Goal: Information Seeking & Learning: Learn about a topic

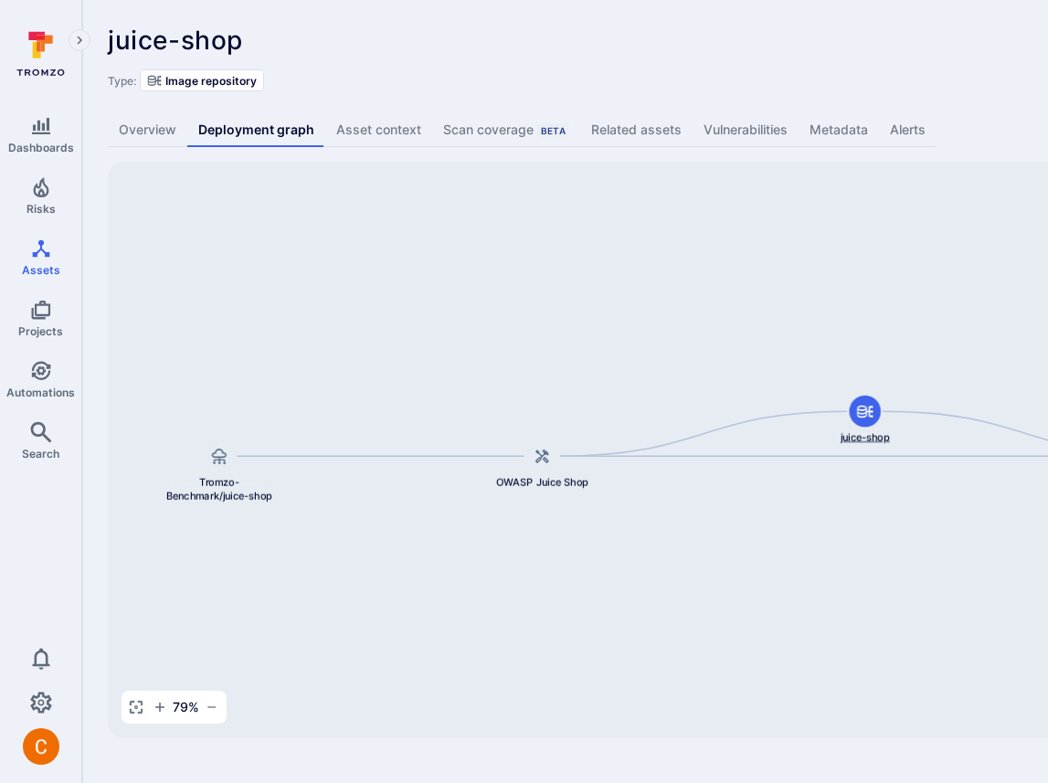
click at [885, 396] on div "juice-shop" at bounding box center [865, 420] width 115 height 48
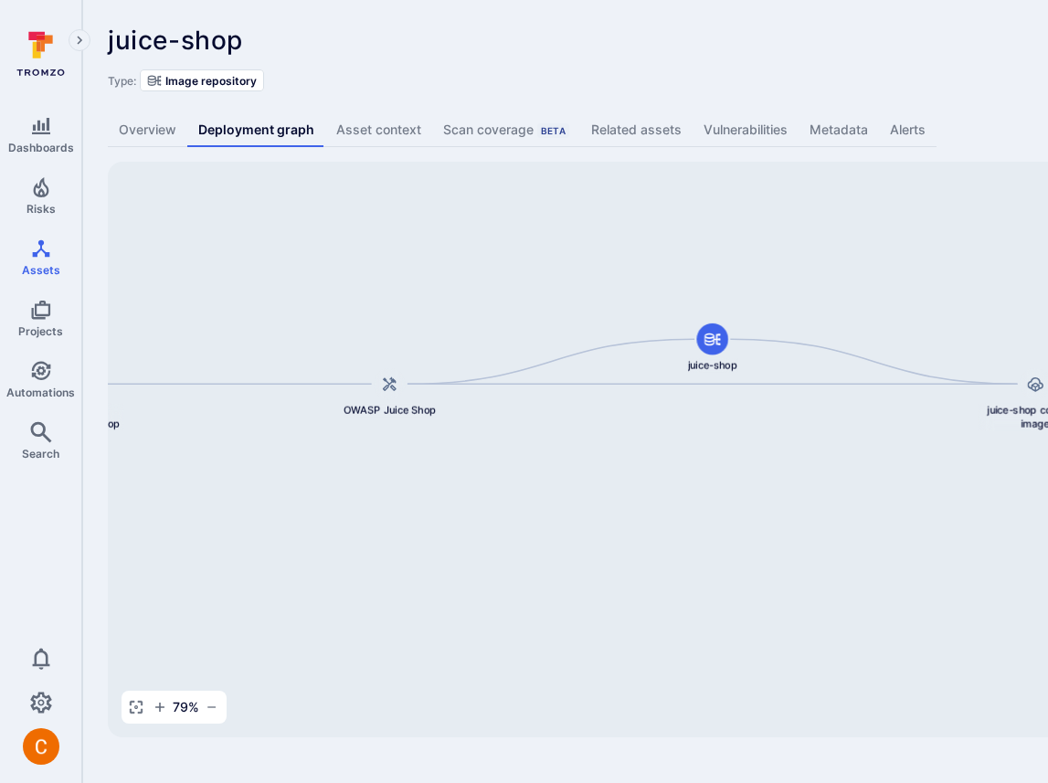
drag, startPoint x: 919, startPoint y: 379, endPoint x: 749, endPoint y: 303, distance: 186.5
click at [749, 303] on div "juice-shop container image juice-shop OWASP Juice Shop Tromzo-Benchmark/juice-s…" at bounding box center [704, 450] width 1192 height 576
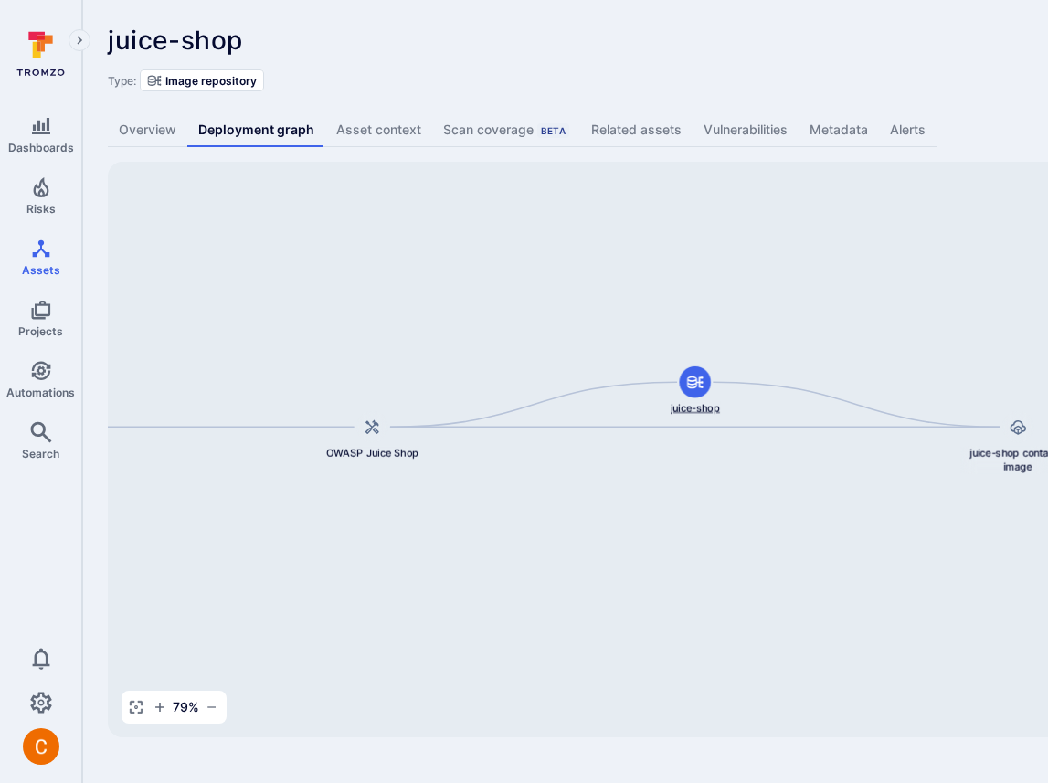
drag, startPoint x: 698, startPoint y: 342, endPoint x: 690, endPoint y: 353, distance: 13.7
click at [690, 374] on icon at bounding box center [694, 382] width 17 height 17
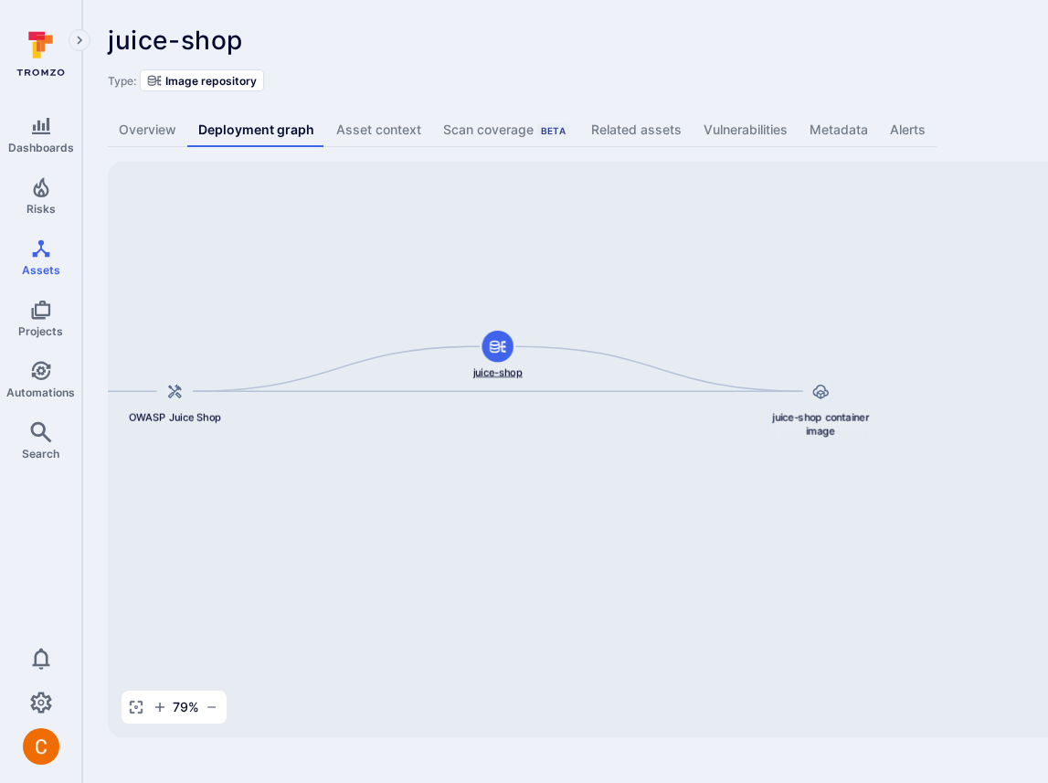
drag, startPoint x: 680, startPoint y: 340, endPoint x: 493, endPoint y: 340, distance: 187.4
click at [493, 341] on icon at bounding box center [498, 347] width 16 height 13
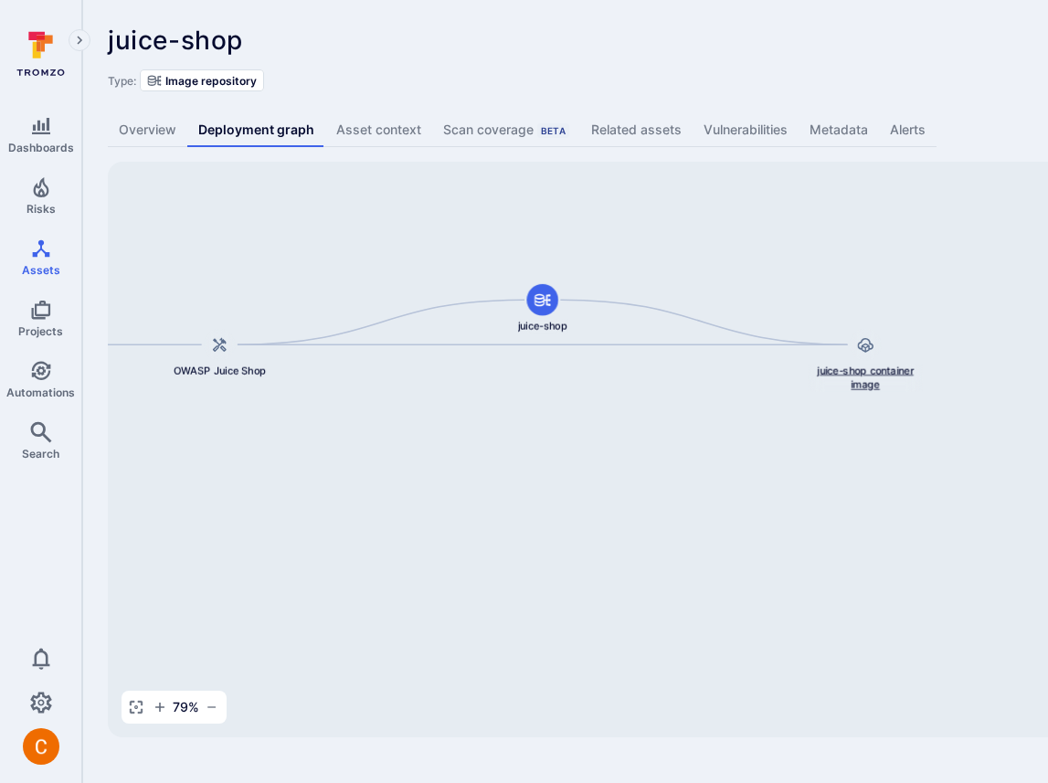
drag, startPoint x: 811, startPoint y: 409, endPoint x: 846, endPoint y: 381, distance: 45.0
click at [846, 381] on div "juice-shop container image" at bounding box center [865, 360] width 115 height 63
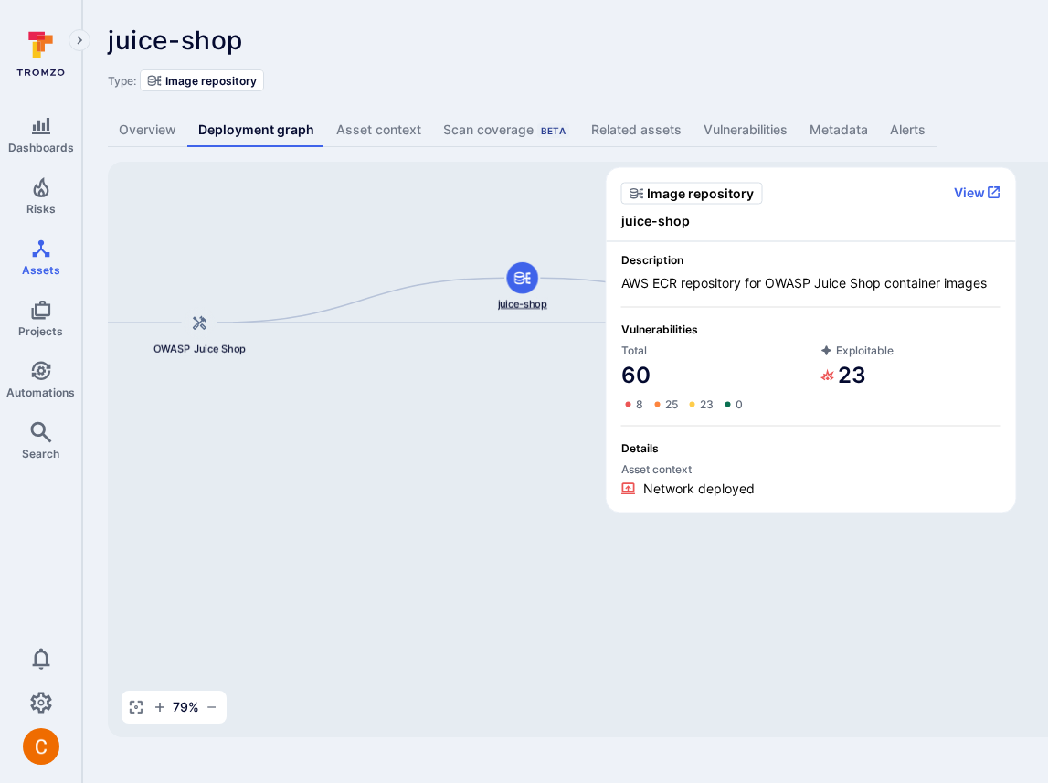
drag, startPoint x: 528, startPoint y: 312, endPoint x: 515, endPoint y: 271, distance: 42.5
click at [515, 271] on icon at bounding box center [522, 278] width 17 height 17
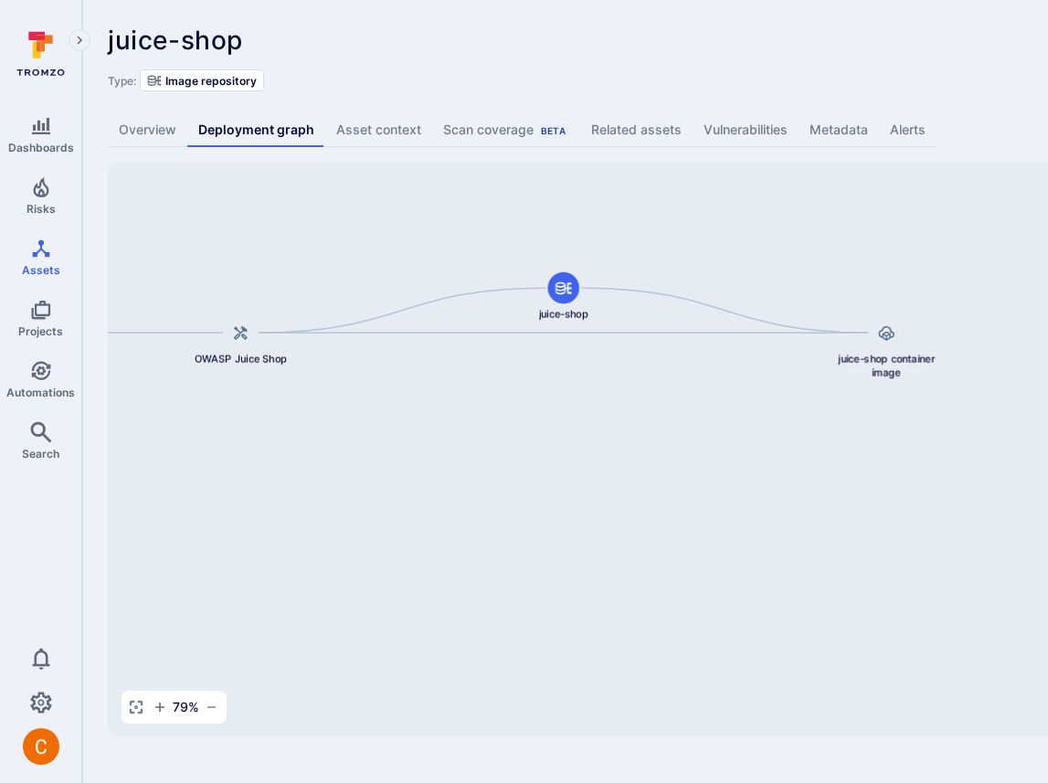
drag, startPoint x: 459, startPoint y: 409, endPoint x: 501, endPoint y: 420, distance: 43.5
click at [501, 420] on div "juice-shop container image juice-shop OWASP Juice Shop Tromzo-Benchmark/juice-s…" at bounding box center [704, 450] width 1192 height 576
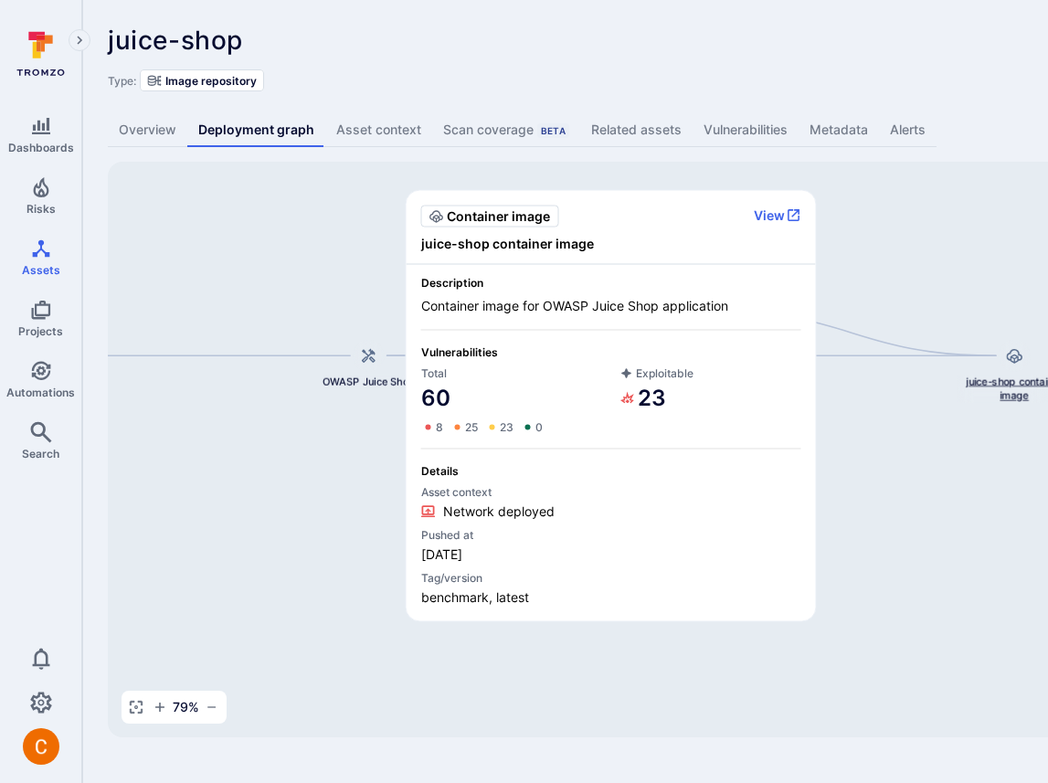
drag, startPoint x: 888, startPoint y: 357, endPoint x: 1015, endPoint y: 381, distance: 129.3
click at [1015, 381] on span "juice-shop container image" at bounding box center [1014, 389] width 115 height 28
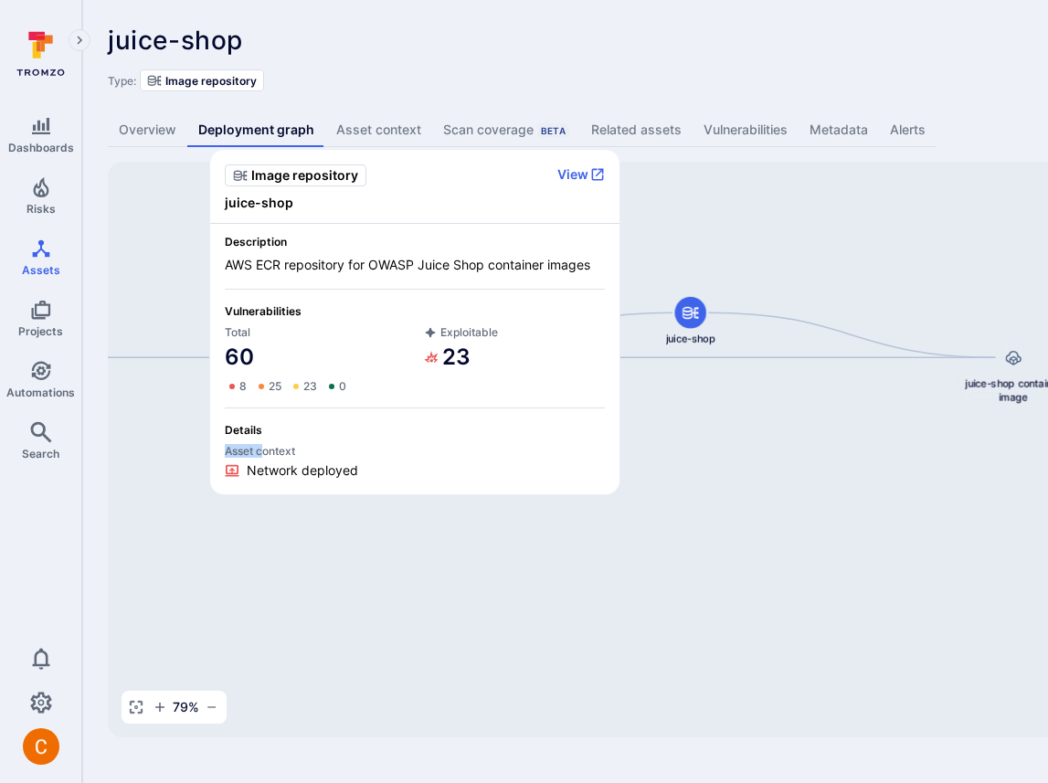
drag, startPoint x: 235, startPoint y: 438, endPoint x: 262, endPoint y: 450, distance: 29.9
click at [262, 450] on div "Details Asset context Network deployed" at bounding box center [415, 451] width 380 height 57
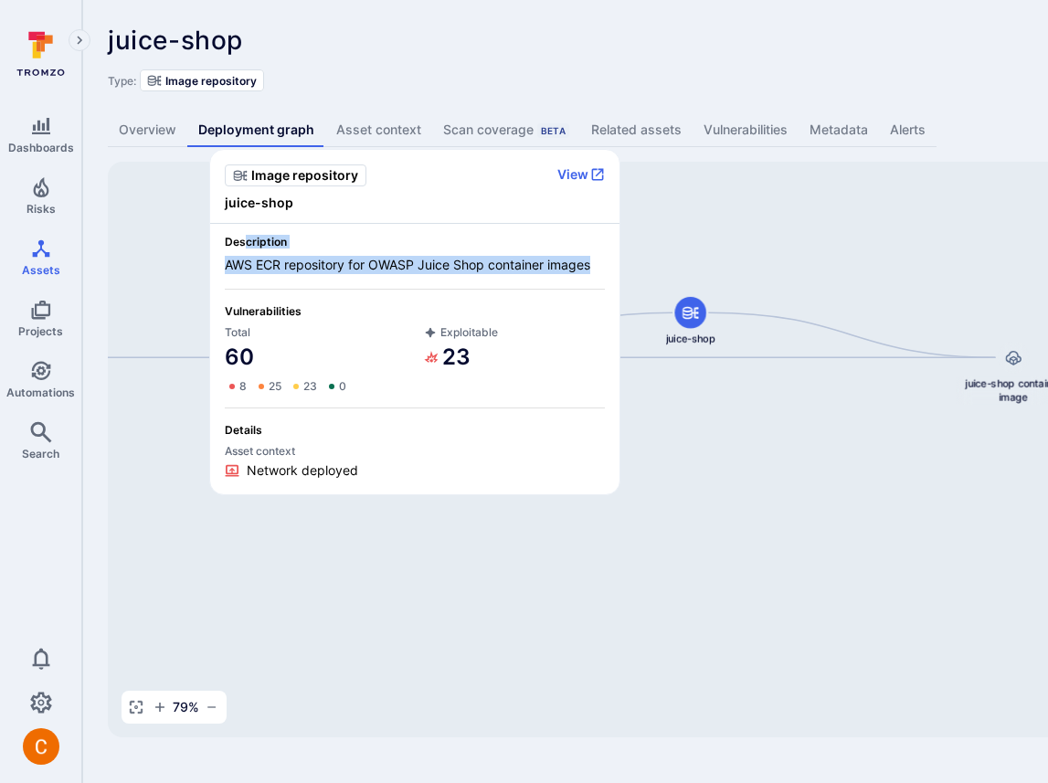
drag, startPoint x: 243, startPoint y: 241, endPoint x: 303, endPoint y: 275, distance: 69.2
click at [303, 275] on div "Description AWS ECR repository for OWASP Juice Shop container images Vulnerabil…" at bounding box center [414, 359] width 409 height 271
click at [325, 254] on div "Description AWS ECR repository for OWASP Juice Shop container images" at bounding box center [415, 254] width 380 height 39
drag, startPoint x: 232, startPoint y: 239, endPoint x: 279, endPoint y: 258, distance: 50.4
click at [279, 258] on div "Description AWS ECR repository for OWASP Juice Shop container images" at bounding box center [415, 254] width 380 height 39
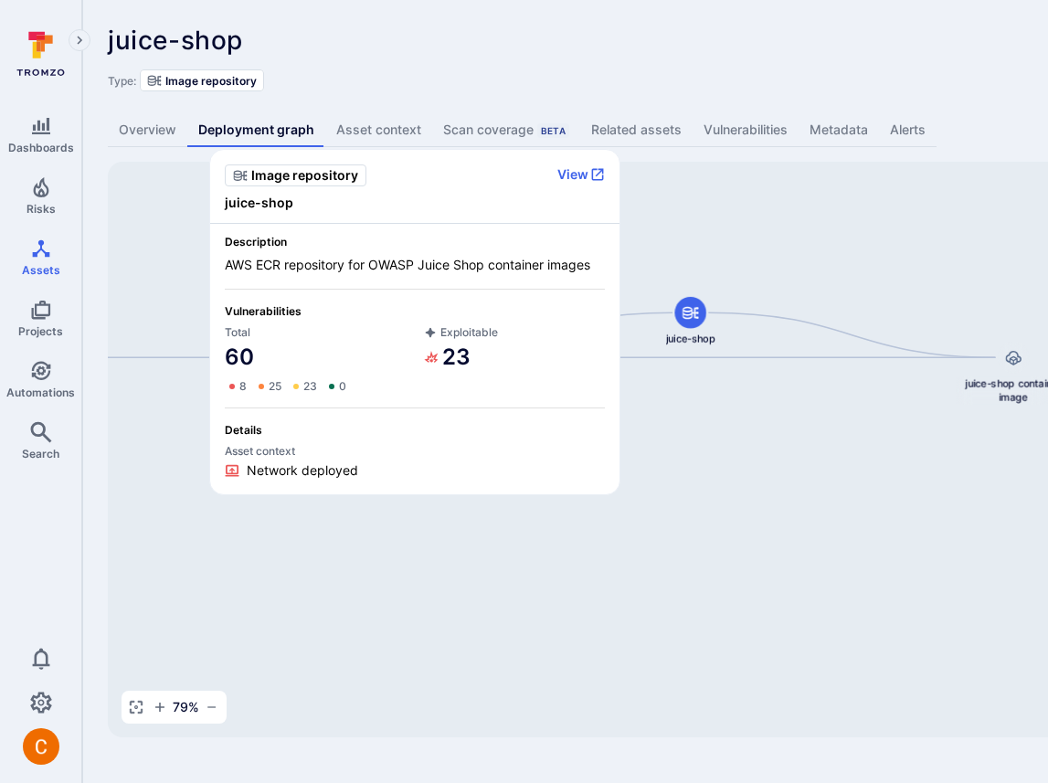
click at [314, 257] on span "AWS ECR repository for OWASP Juice Shop container images" at bounding box center [415, 265] width 380 height 18
drag, startPoint x: 261, startPoint y: 355, endPoint x: 286, endPoint y: 350, distance: 25.1
click at [286, 349] on div "60 8 25 23 0" at bounding box center [315, 368] width 181 height 51
click at [305, 346] on div "60 8 25 23 0" at bounding box center [315, 368] width 181 height 51
click at [367, 346] on div "60 8 25 23 0" at bounding box center [315, 368] width 181 height 51
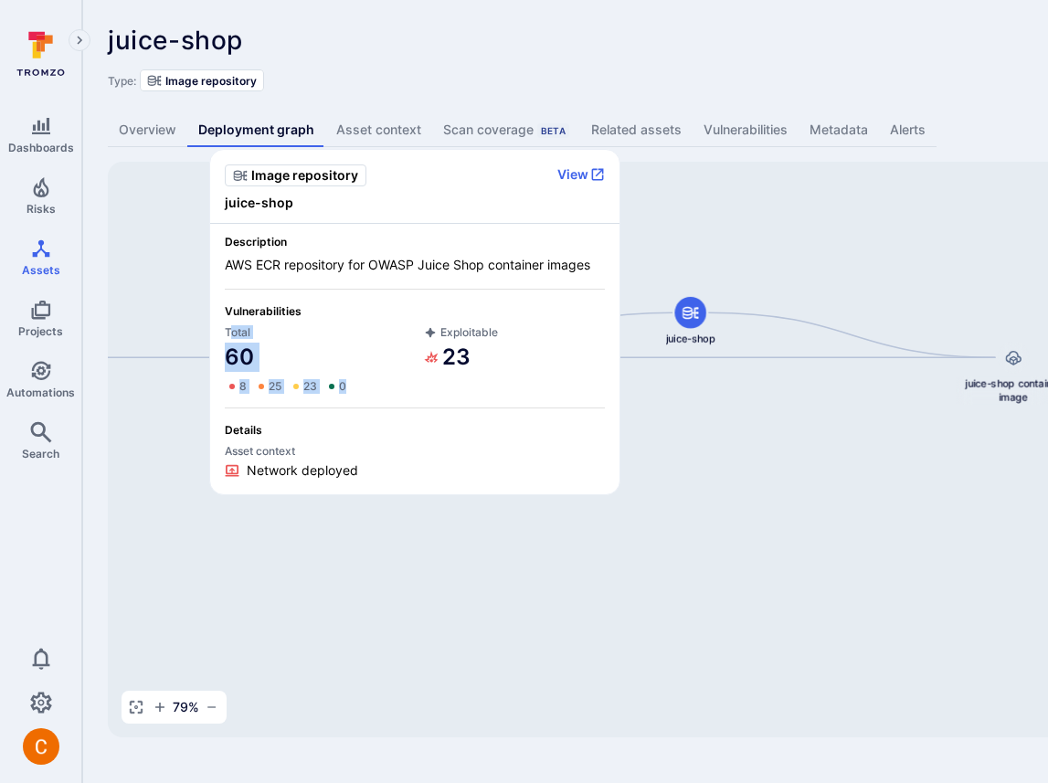
drag, startPoint x: 233, startPoint y: 328, endPoint x: 352, endPoint y: 382, distance: 130.5
click at [352, 382] on div "Total 60 8 25 23 0" at bounding box center [315, 359] width 181 height 69
click at [277, 330] on span "Total" at bounding box center [315, 332] width 181 height 14
drag, startPoint x: 232, startPoint y: 331, endPoint x: 363, endPoint y: 380, distance: 139.7
click at [363, 380] on div "Total 60 8 25 23 0" at bounding box center [315, 359] width 181 height 69
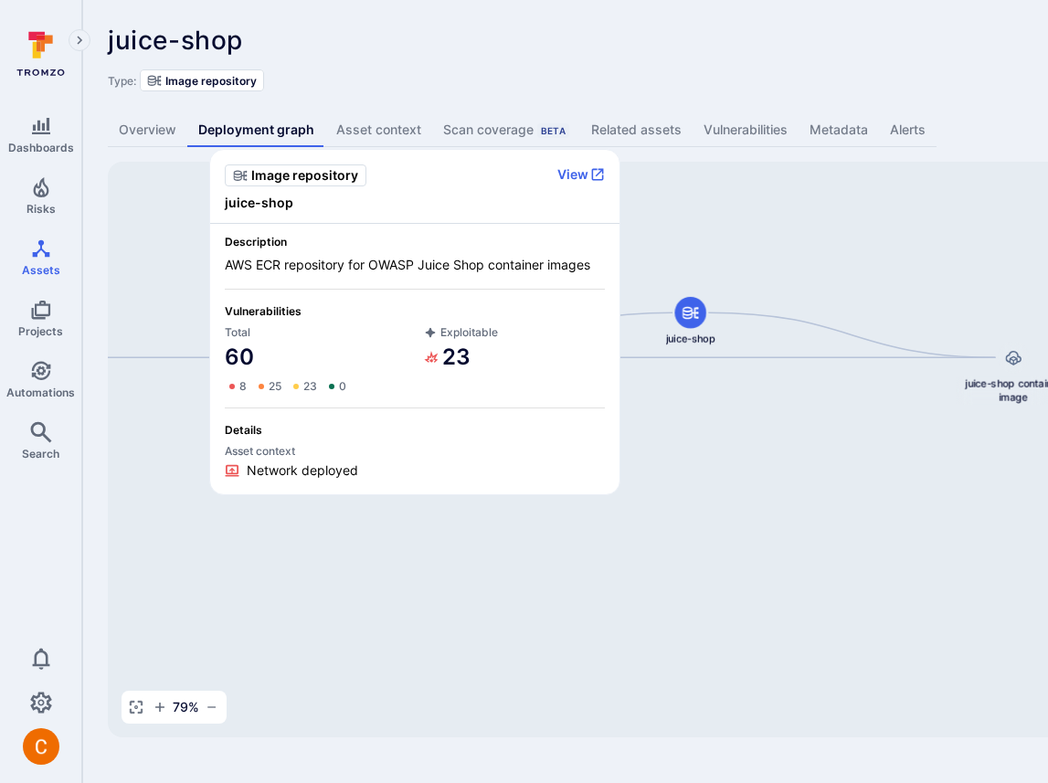
click at [395, 386] on div "8 25 23 0" at bounding box center [315, 386] width 181 height 15
click at [394, 386] on div "8 25 23 0" at bounding box center [315, 386] width 181 height 15
